Goal: Information Seeking & Learning: Learn about a topic

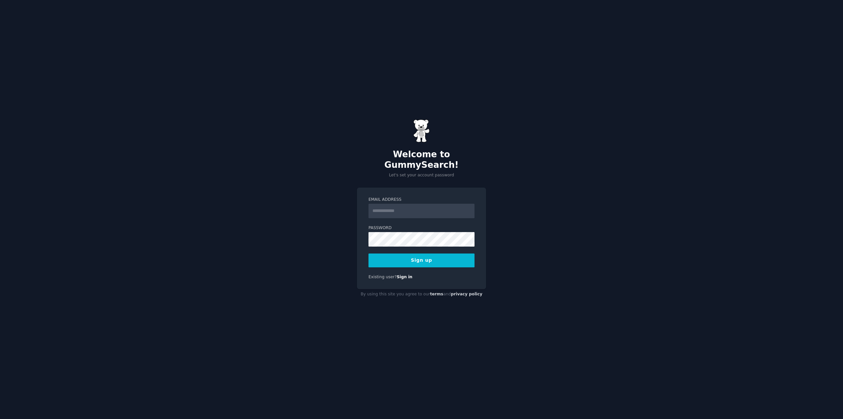
click at [421, 209] on input "Email Address" at bounding box center [422, 211] width 106 height 14
type input "**********"
click at [419, 254] on button "Sign up" at bounding box center [422, 260] width 106 height 14
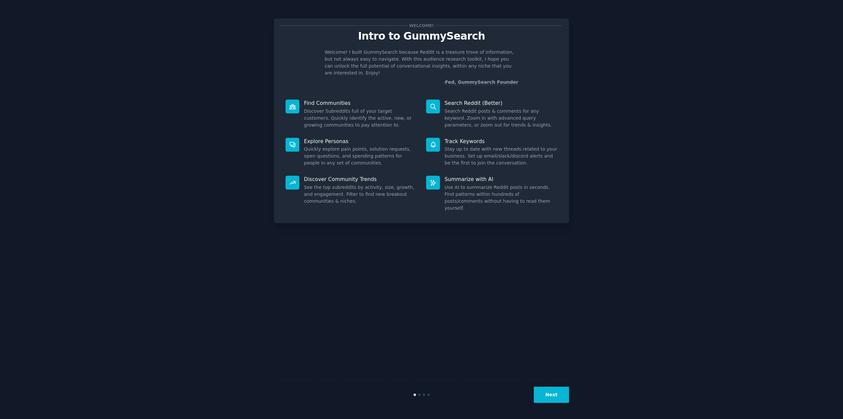
click at [555, 399] on button "Next" at bounding box center [551, 394] width 35 height 16
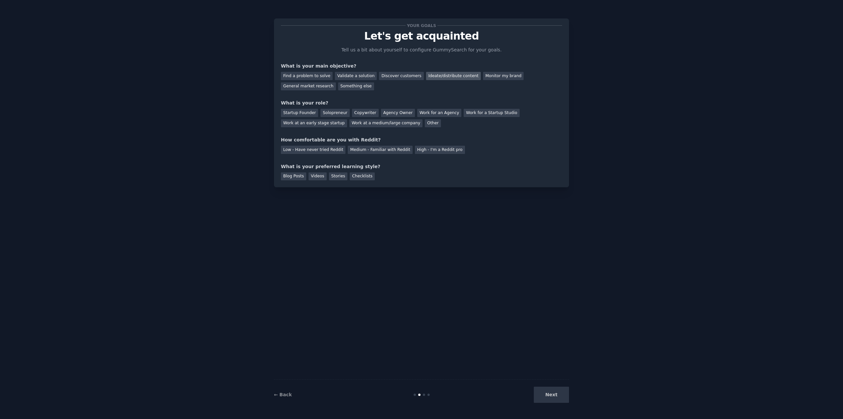
click at [448, 76] on div "Ideate/distribute content" at bounding box center [453, 76] width 55 height 8
click at [322, 74] on div "Find a problem to solve" at bounding box center [307, 76] width 52 height 8
click at [445, 79] on div "Ideate/distribute content" at bounding box center [453, 76] width 55 height 8
click at [302, 113] on div "Startup Founder" at bounding box center [299, 113] width 37 height 8
click at [326, 149] on div "Low - Have never tried Reddit" at bounding box center [313, 150] width 65 height 8
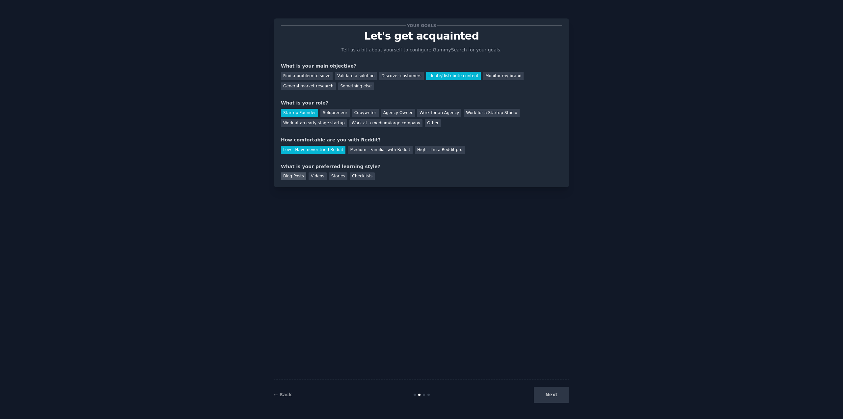
click at [301, 178] on div "Blog Posts" at bounding box center [293, 176] width 25 height 8
click at [315, 175] on div "Videos" at bounding box center [318, 176] width 18 height 8
click at [288, 176] on div "Blog Posts" at bounding box center [293, 176] width 25 height 8
click at [559, 395] on button "Next" at bounding box center [551, 394] width 35 height 16
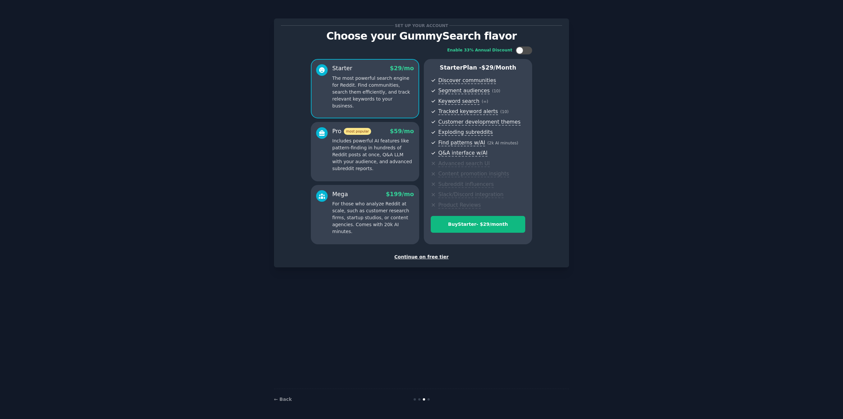
click at [419, 257] on div "Continue on free tier" at bounding box center [421, 256] width 281 height 7
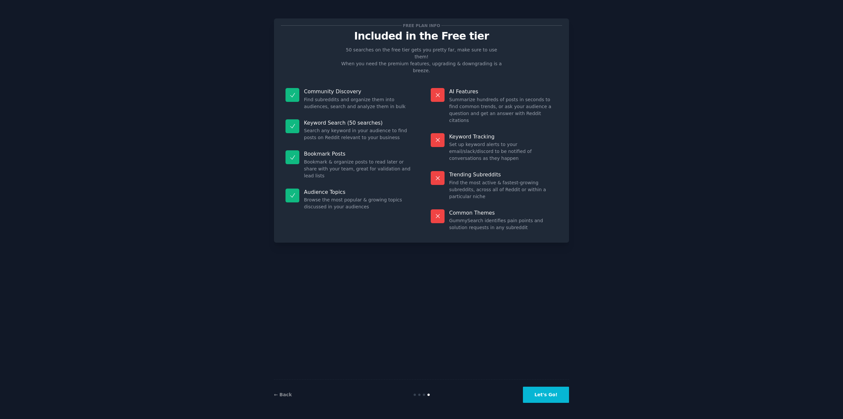
click at [552, 396] on button "Let's Go!" at bounding box center [546, 394] width 46 height 16
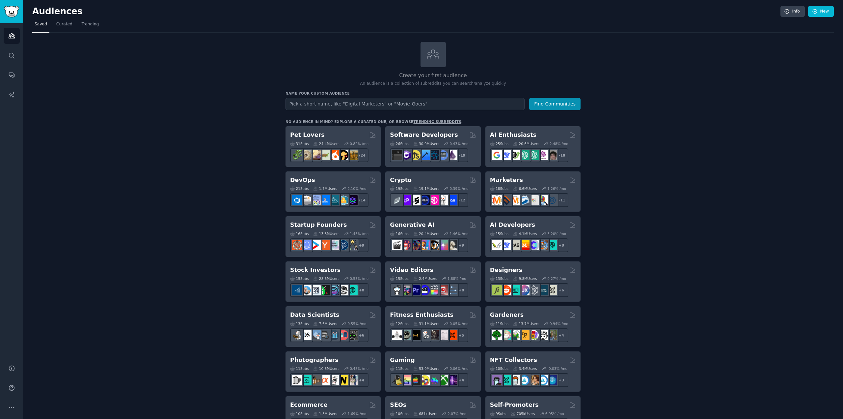
click at [362, 105] on input "text" at bounding box center [405, 104] width 239 height 12
type input "restaurant"
click at [529, 98] on button "Find Communities" at bounding box center [554, 104] width 51 height 12
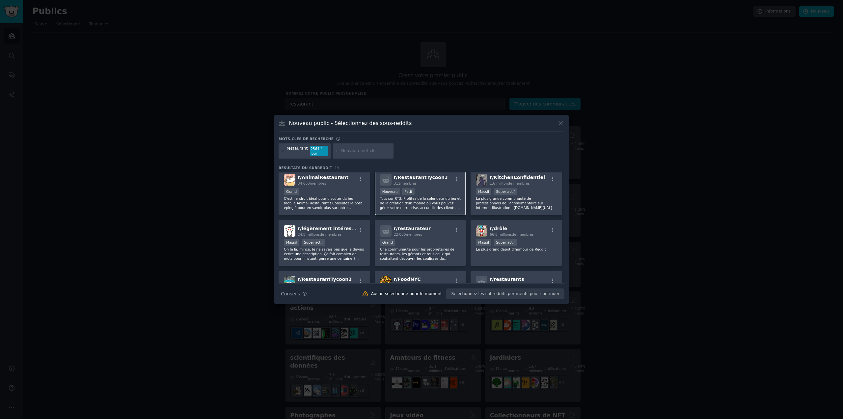
scroll to position [66, 0]
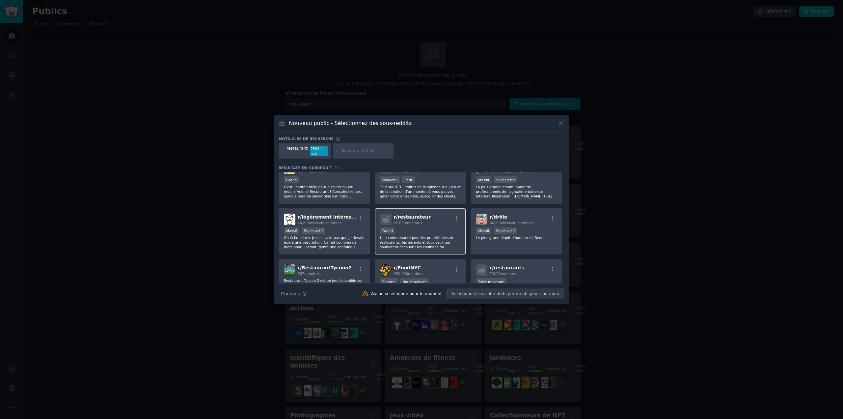
click at [415, 230] on div "Grand" at bounding box center [420, 231] width 81 height 8
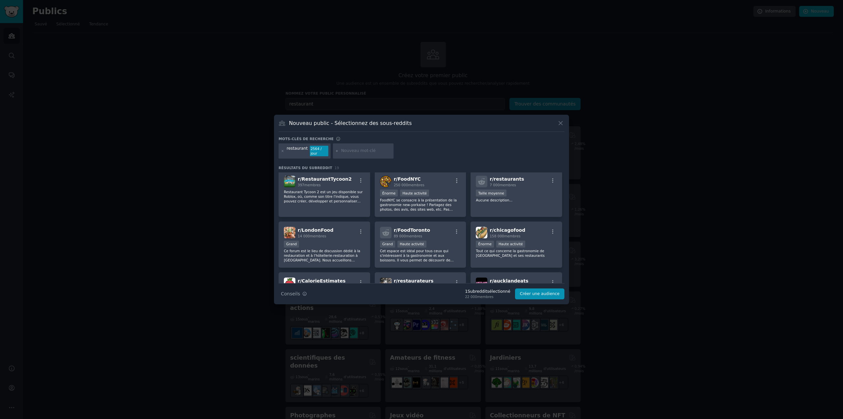
scroll to position [165, 0]
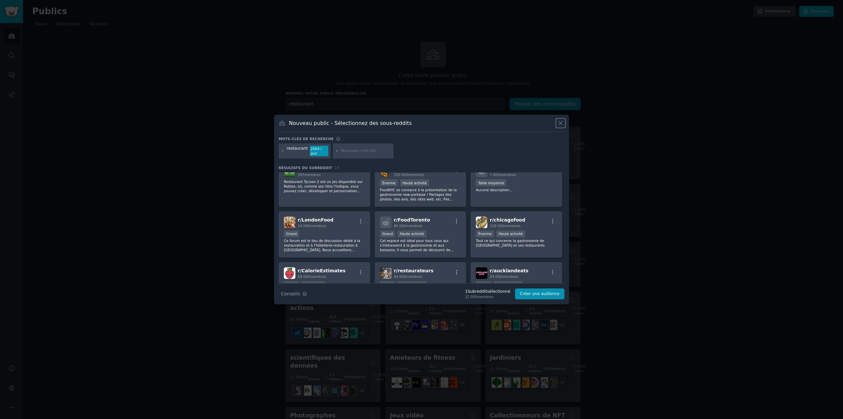
click at [564, 125] on icon at bounding box center [560, 123] width 7 height 7
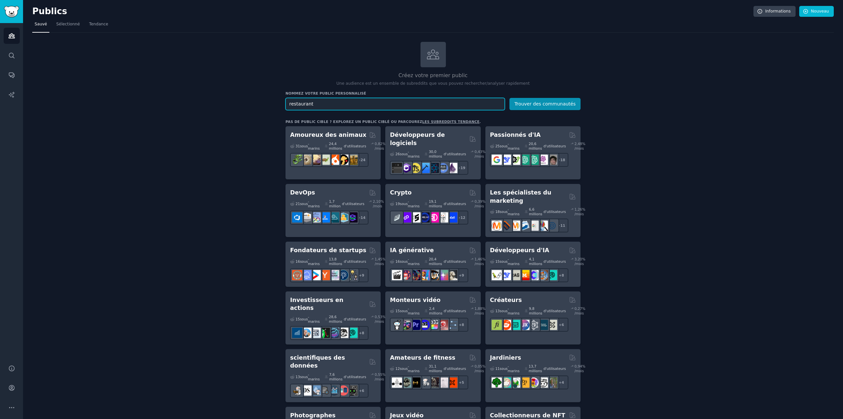
drag, startPoint x: 354, startPoint y: 107, endPoint x: 348, endPoint y: 106, distance: 6.6
click at [348, 106] on input "restaurant" at bounding box center [395, 104] width 219 height 12
type input "restaurant marketing"
click at [510, 98] on button "Trouver des communautés" at bounding box center [545, 104] width 71 height 12
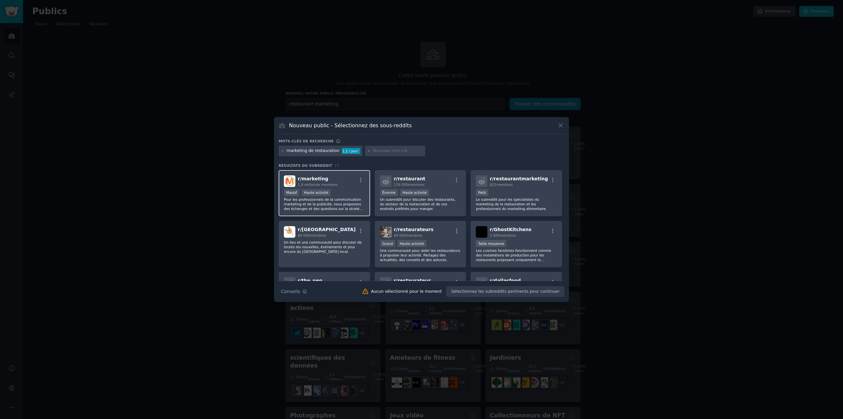
click at [339, 193] on div "Massif Haute activité" at bounding box center [324, 193] width 81 height 8
click at [542, 294] on button "Créer une audience" at bounding box center [539, 291] width 49 height 11
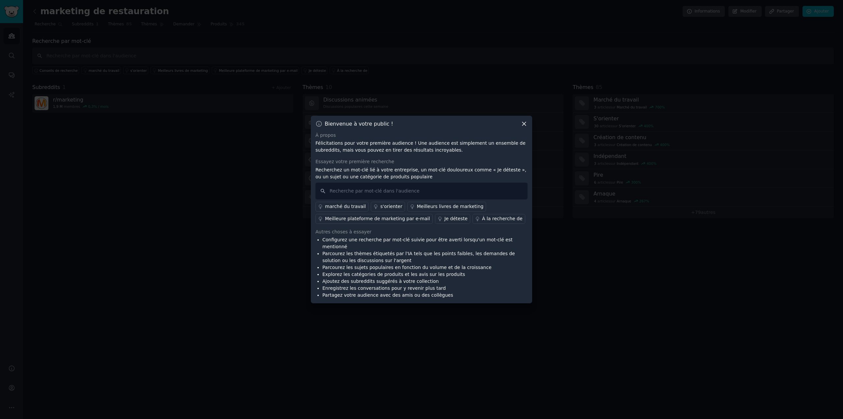
click at [527, 125] on icon at bounding box center [524, 123] width 7 height 7
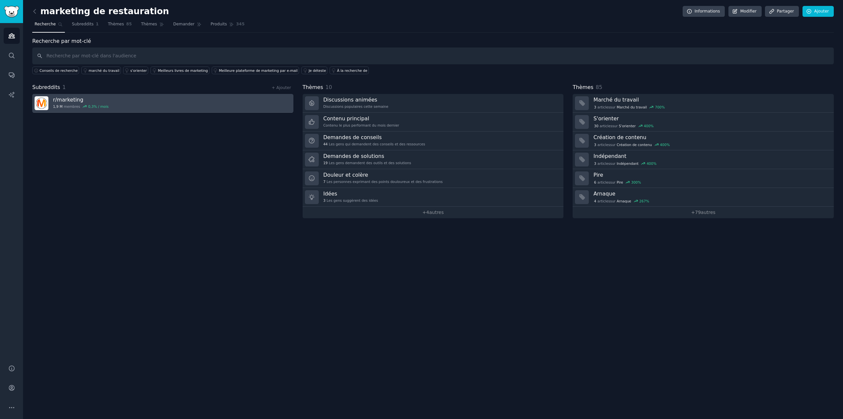
click at [126, 101] on link "r/ marketing 1,9 M membres 0,3 % / mois" at bounding box center [162, 103] width 261 height 19
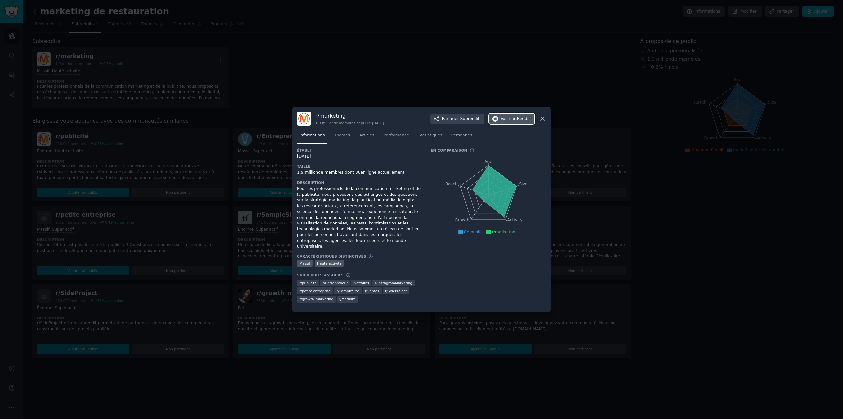
click at [518, 121] on font "sur Reddit" at bounding box center [520, 118] width 20 height 5
click at [450, 70] on div at bounding box center [421, 209] width 843 height 419
click at [541, 122] on icon at bounding box center [542, 118] width 7 height 7
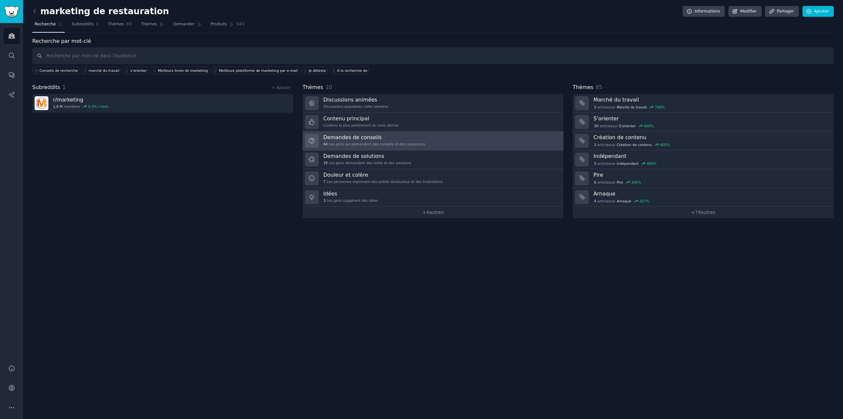
click at [414, 144] on link "Demandes de conseils 44 Les gens qui demandent des conseils et des ressources" at bounding box center [433, 140] width 261 height 19
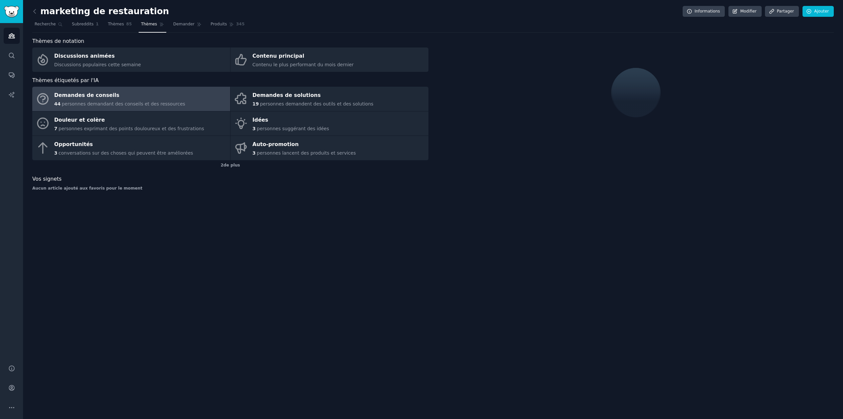
click at [160, 102] on font "personnes demandant des conseils et des ressources" at bounding box center [124, 103] width 124 height 5
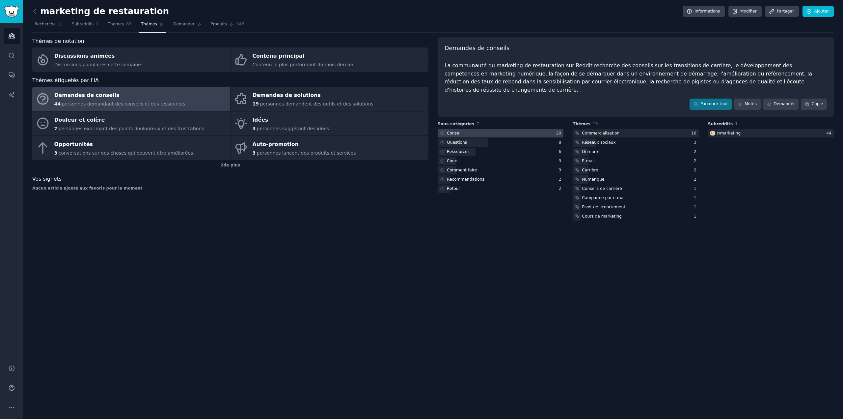
click at [515, 129] on div at bounding box center [501, 133] width 126 height 8
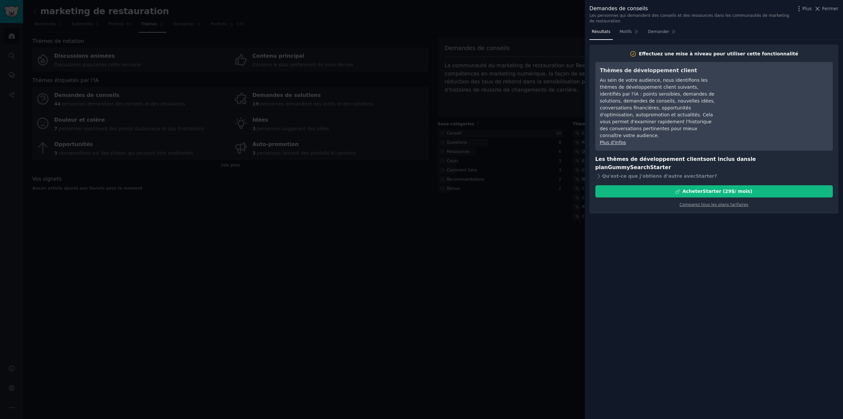
click at [691, 100] on font "Au sein de votre audience, nous identifions les thèmes de développement client …" at bounding box center [657, 107] width 115 height 61
click at [354, 207] on div at bounding box center [421, 209] width 843 height 419
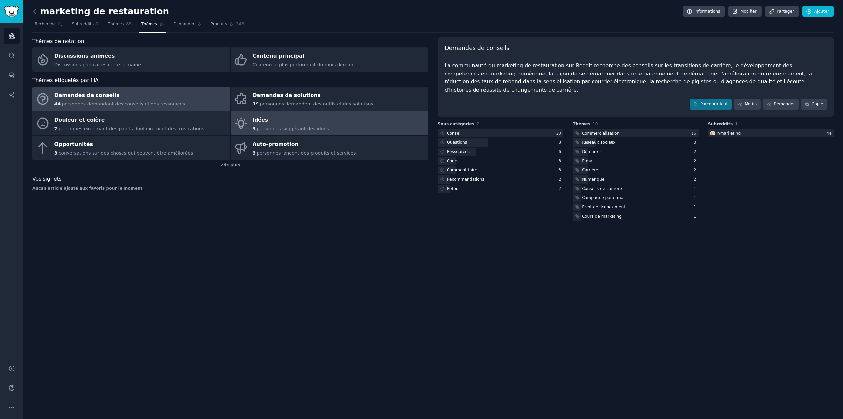
click at [284, 130] on font "personnes suggérant des idées" at bounding box center [293, 128] width 72 height 5
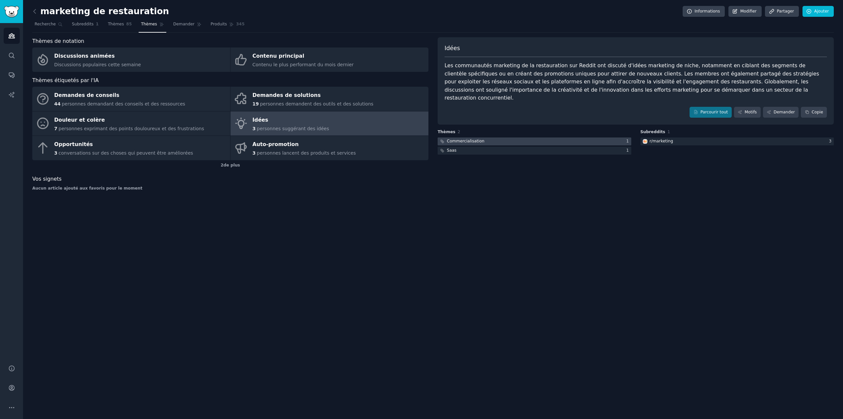
click at [460, 139] on font "Commercialisation" at bounding box center [466, 141] width 38 height 5
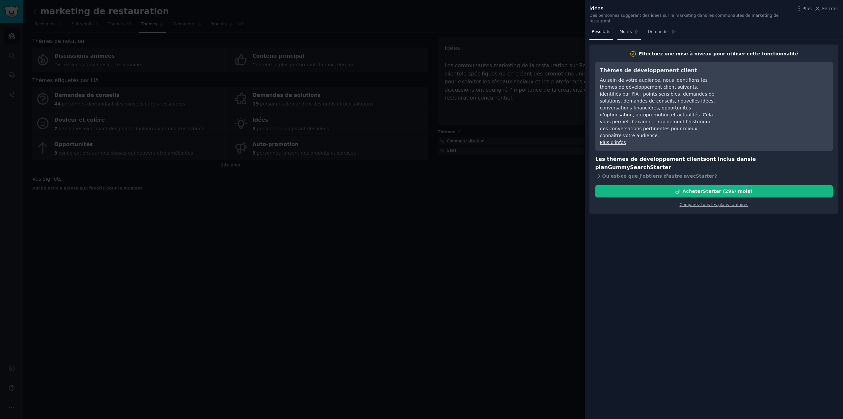
click at [627, 29] on font "Motifs" at bounding box center [626, 31] width 12 height 5
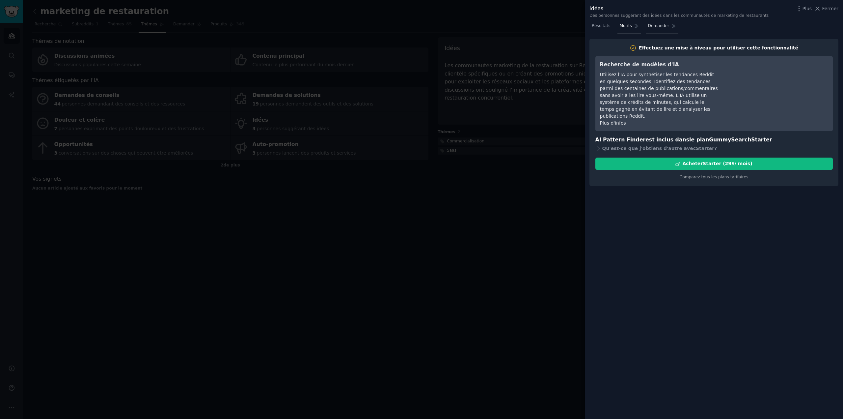
click at [652, 22] on link "Demander" at bounding box center [662, 28] width 33 height 14
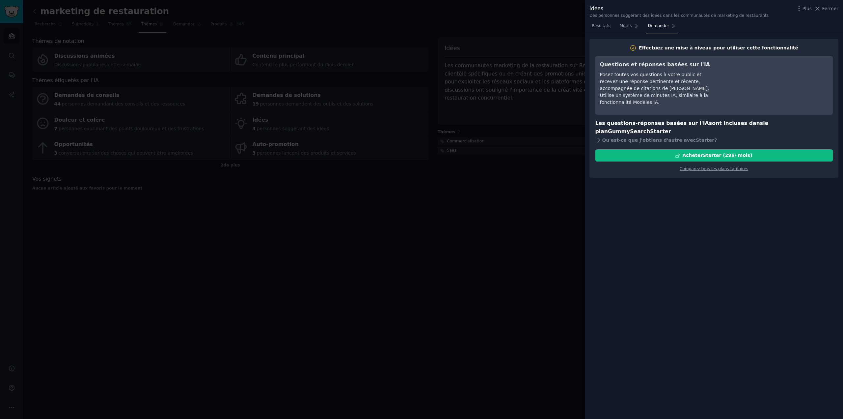
click at [432, 224] on div at bounding box center [421, 209] width 843 height 419
